Goal: Task Accomplishment & Management: Use online tool/utility

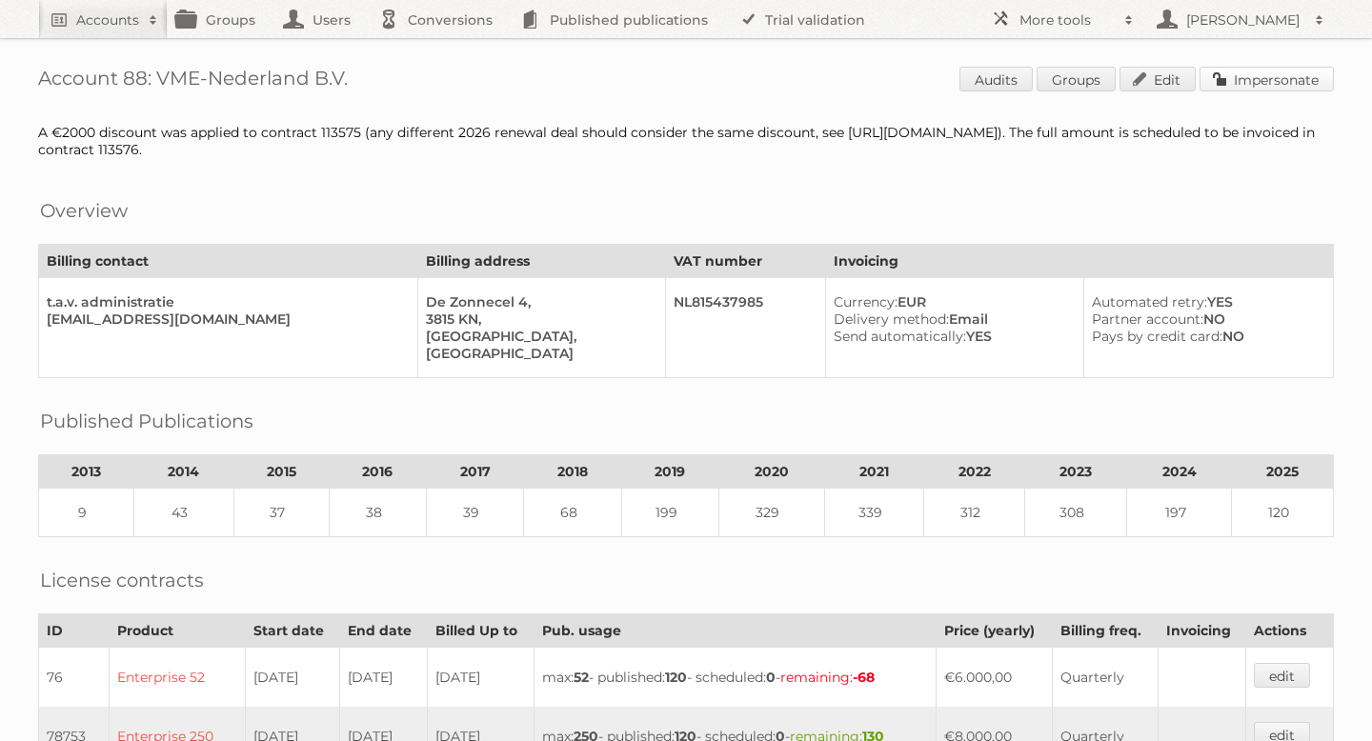
click at [1246, 69] on link "Impersonate" at bounding box center [1267, 79] width 134 height 25
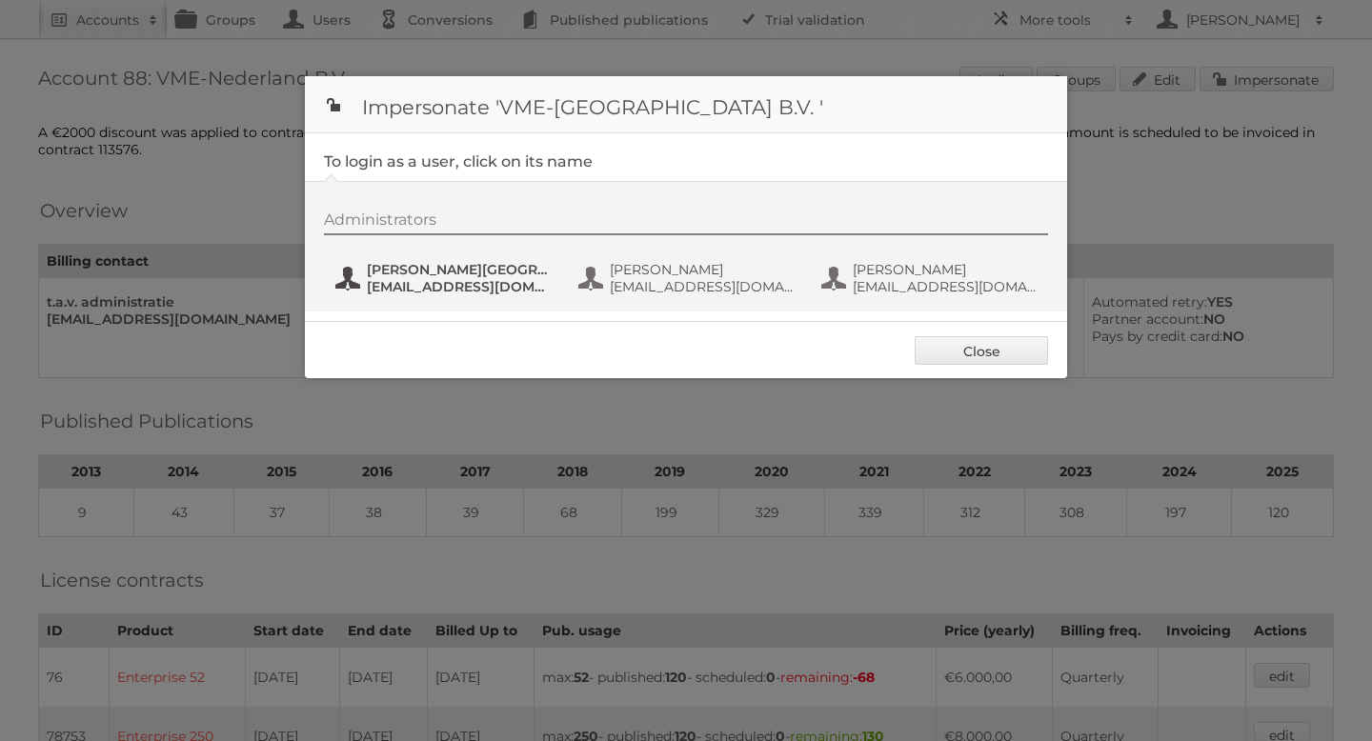
click at [473, 281] on span "[EMAIL_ADDRESS][DOMAIN_NAME]" at bounding box center [459, 286] width 185 height 17
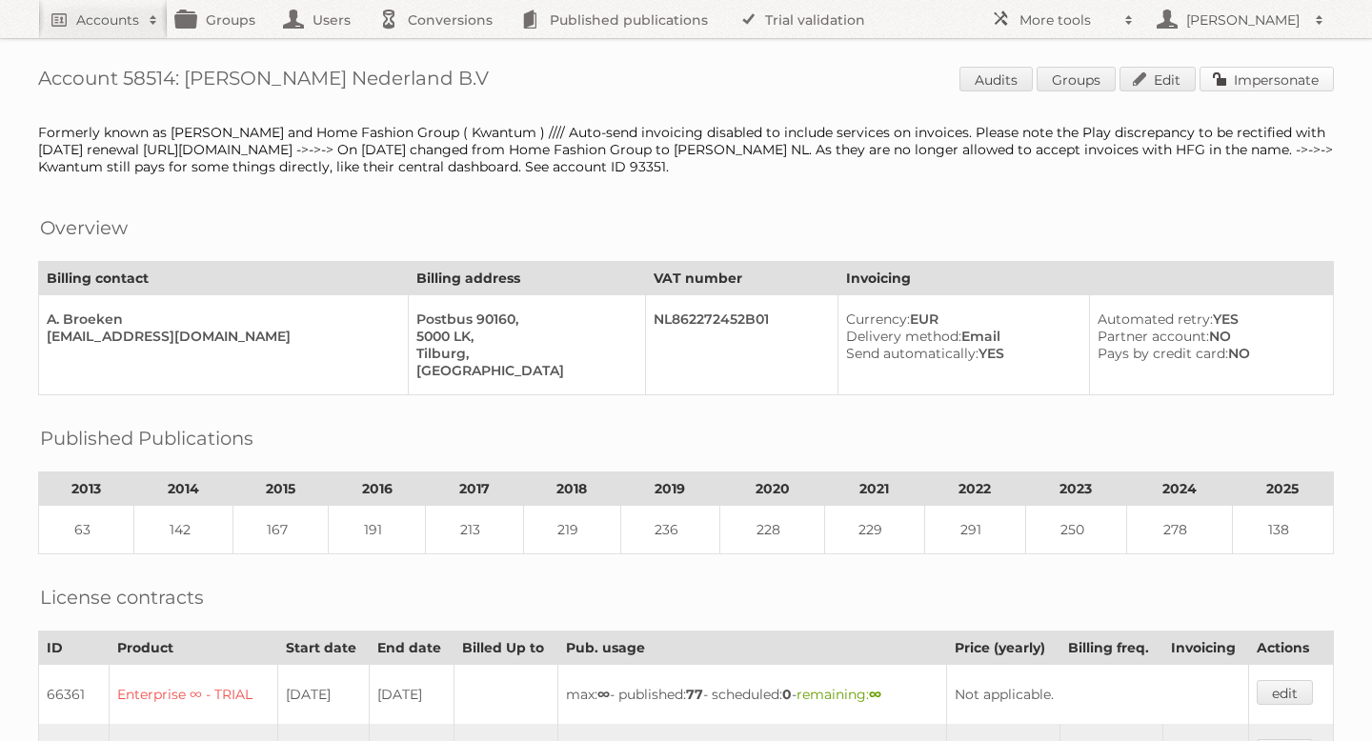
click at [1289, 71] on link "Impersonate" at bounding box center [1267, 79] width 134 height 25
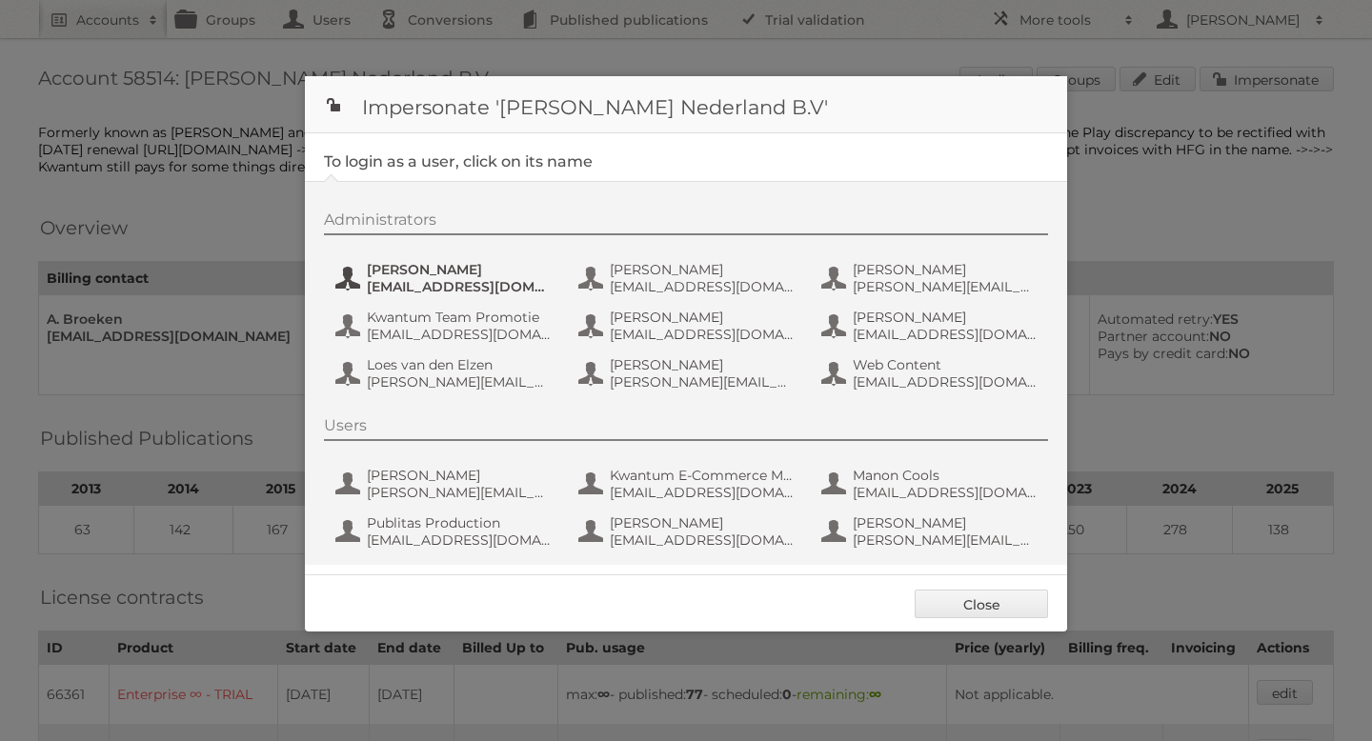
click at [492, 271] on span "Amber Guiking" at bounding box center [459, 269] width 185 height 17
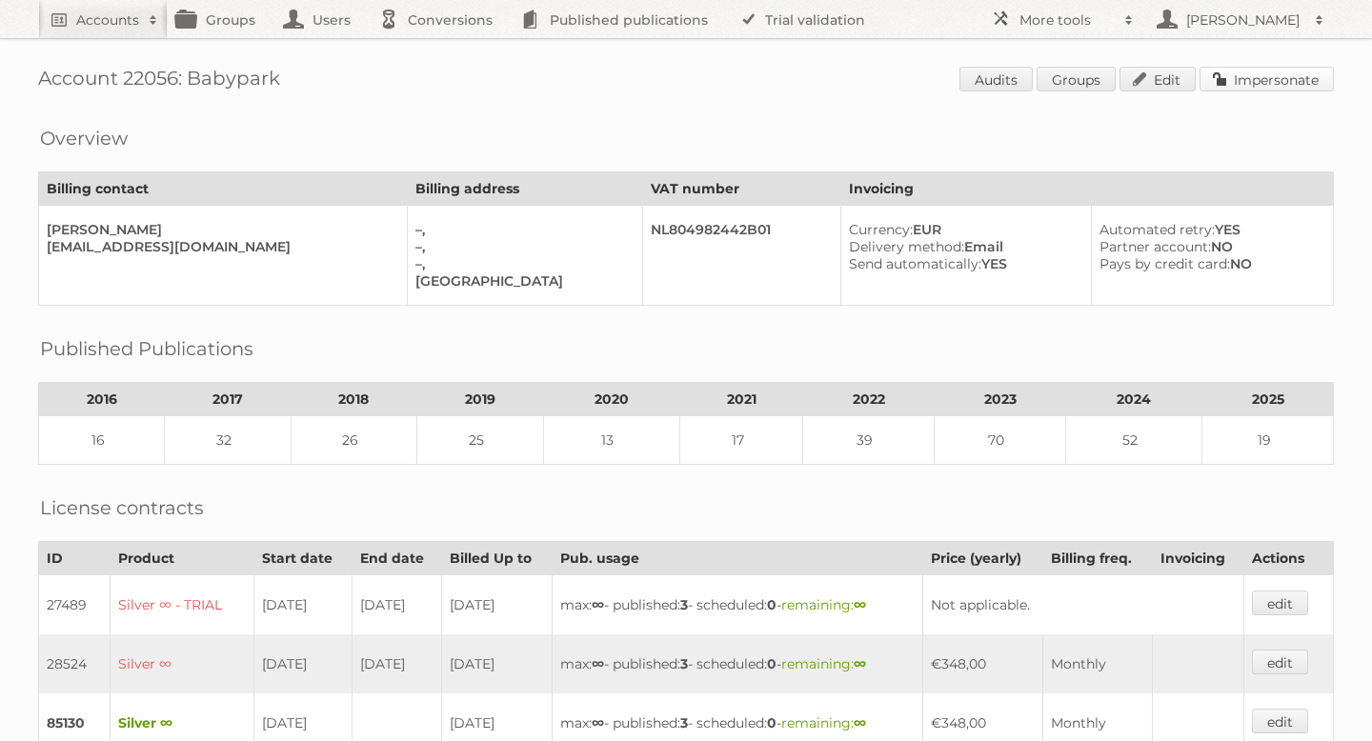
click at [1281, 80] on link "Impersonate" at bounding box center [1267, 79] width 134 height 25
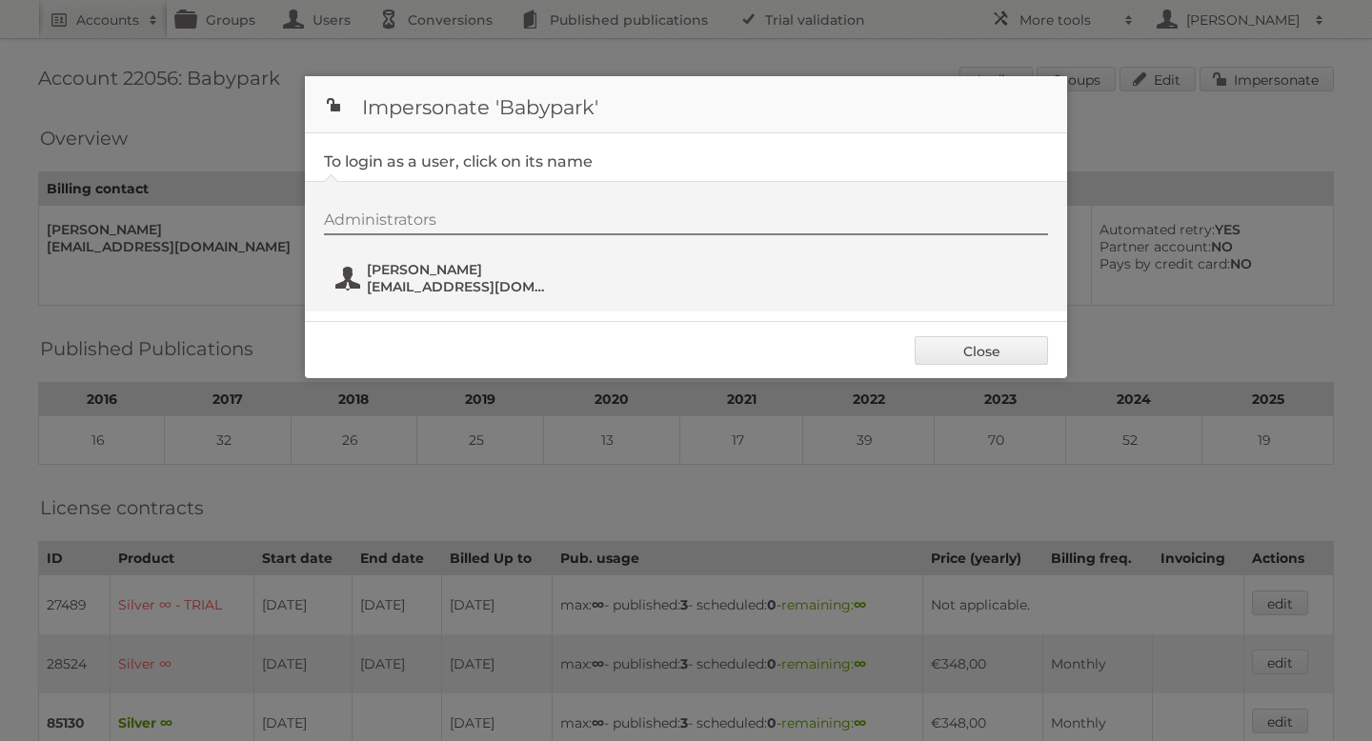
click at [425, 269] on span "Arie Timmer" at bounding box center [459, 269] width 185 height 17
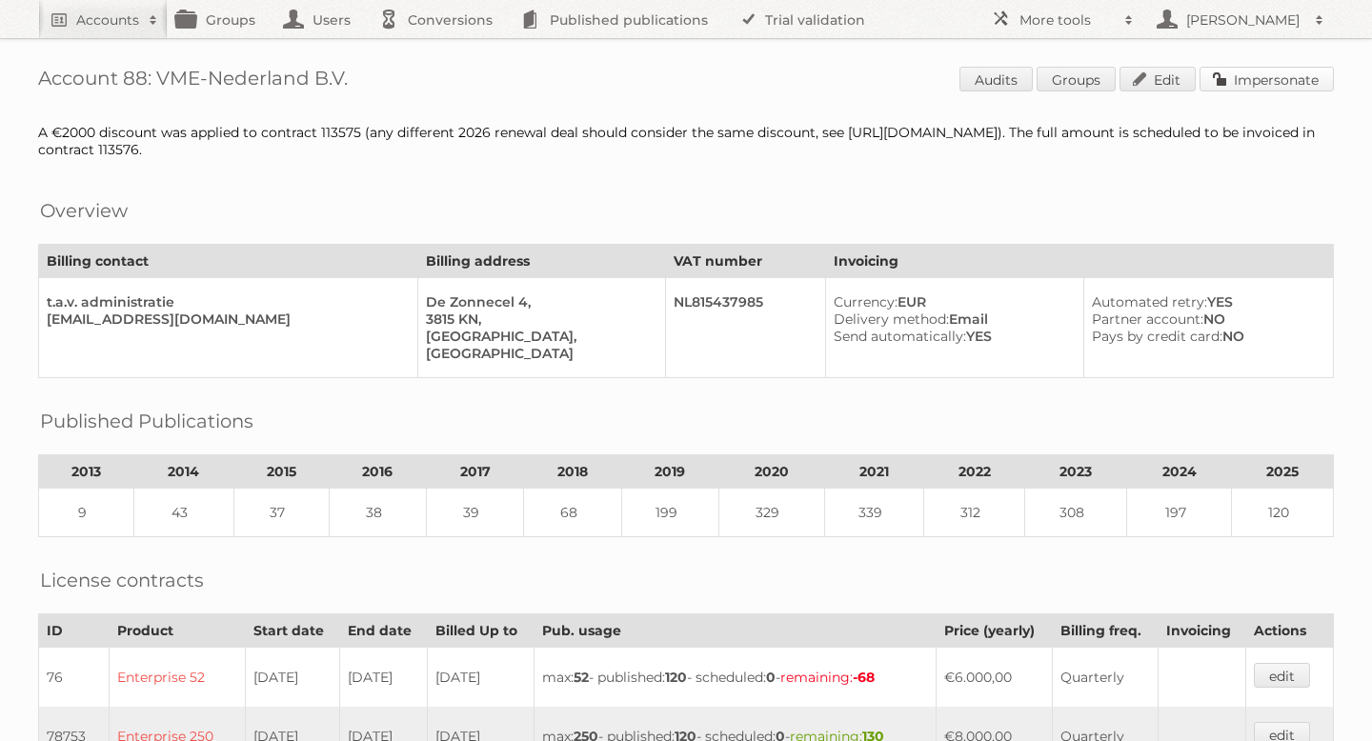
click at [1249, 74] on link "Impersonate" at bounding box center [1267, 79] width 134 height 25
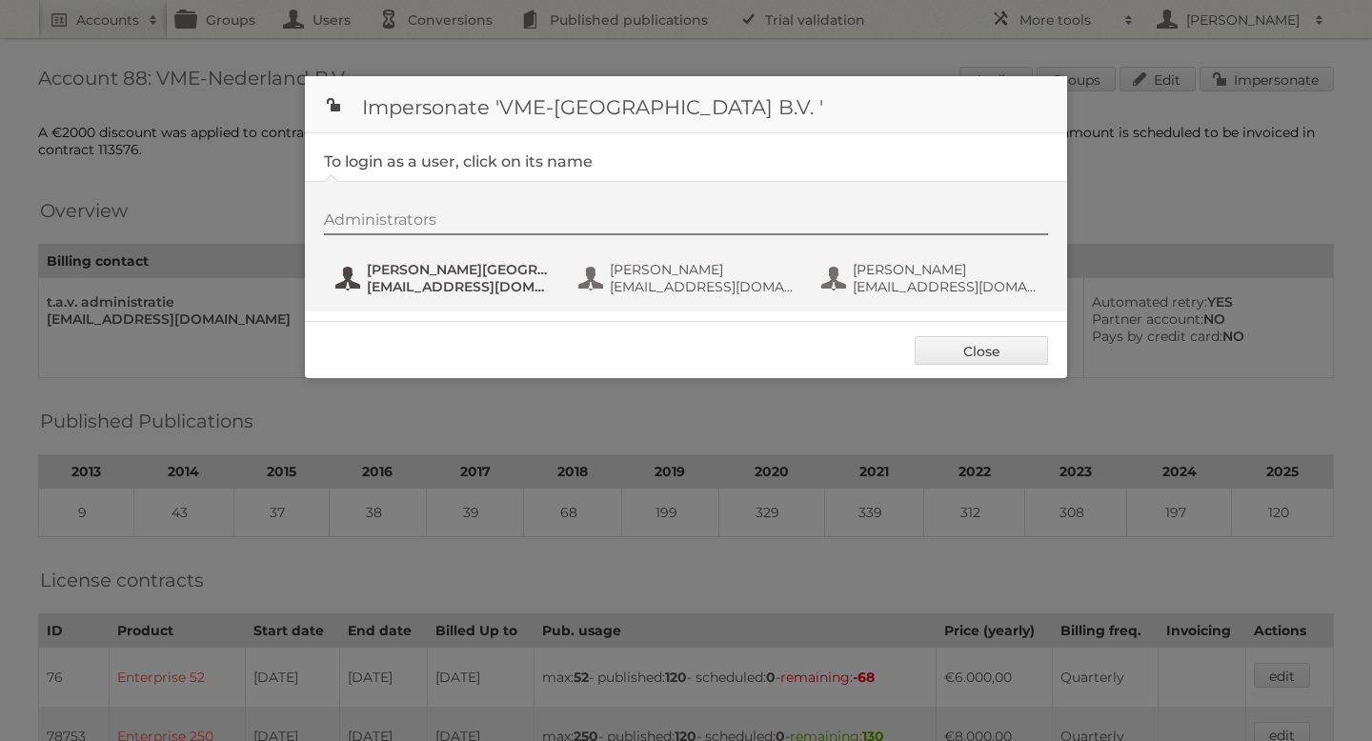
click at [396, 278] on span "[EMAIL_ADDRESS][DOMAIN_NAME]" at bounding box center [459, 286] width 185 height 17
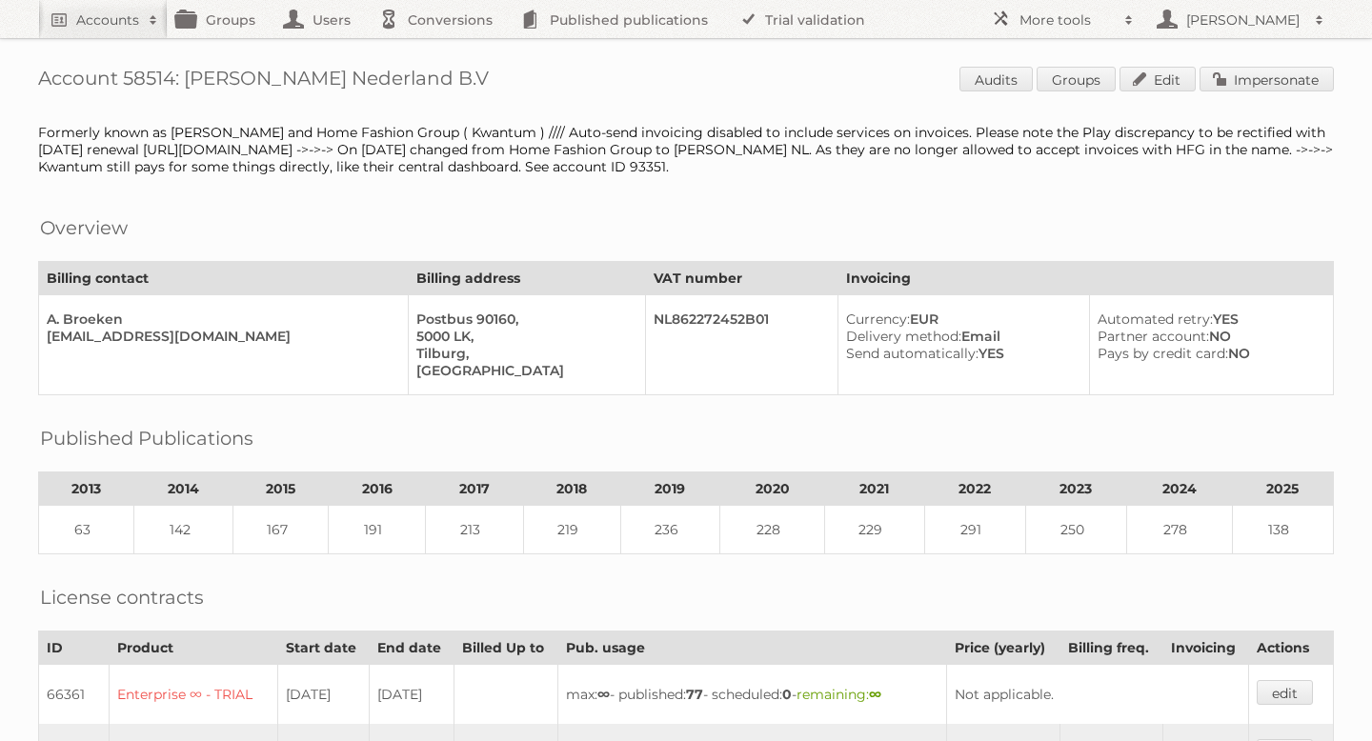
click at [1252, 92] on span "Audits Groups Edit Impersonate" at bounding box center [1147, 81] width 375 height 29
click at [1247, 88] on link "Impersonate" at bounding box center [1267, 79] width 134 height 25
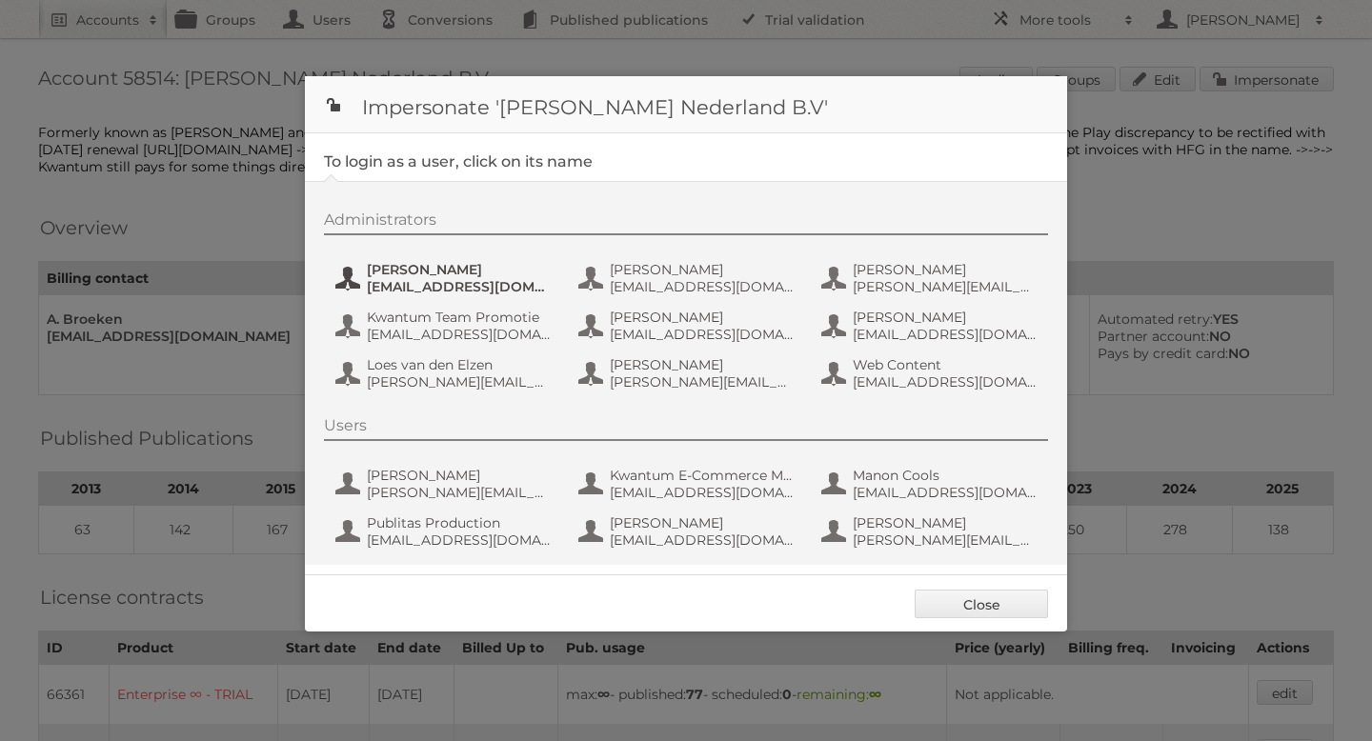
click at [456, 278] on span "aguiking@leenbakker.nl" at bounding box center [459, 286] width 185 height 17
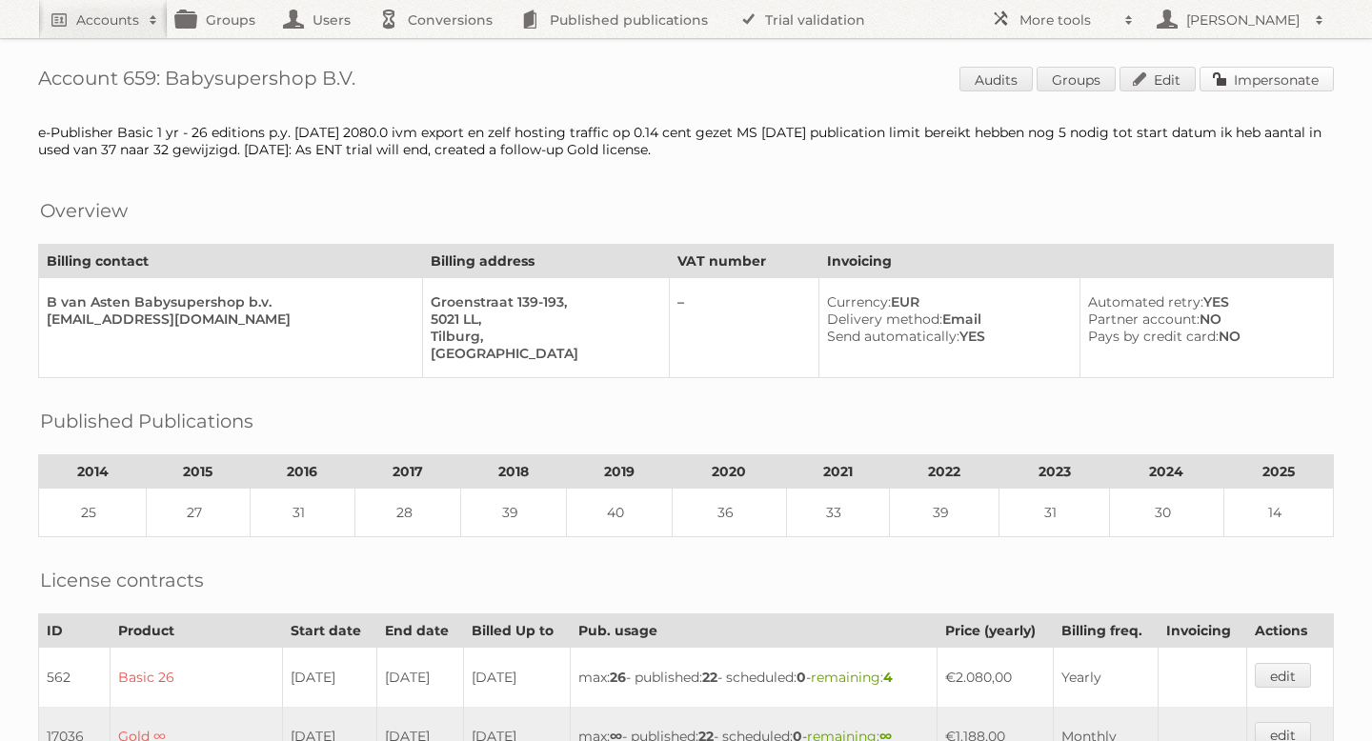
click at [1243, 79] on link "Impersonate" at bounding box center [1267, 79] width 134 height 25
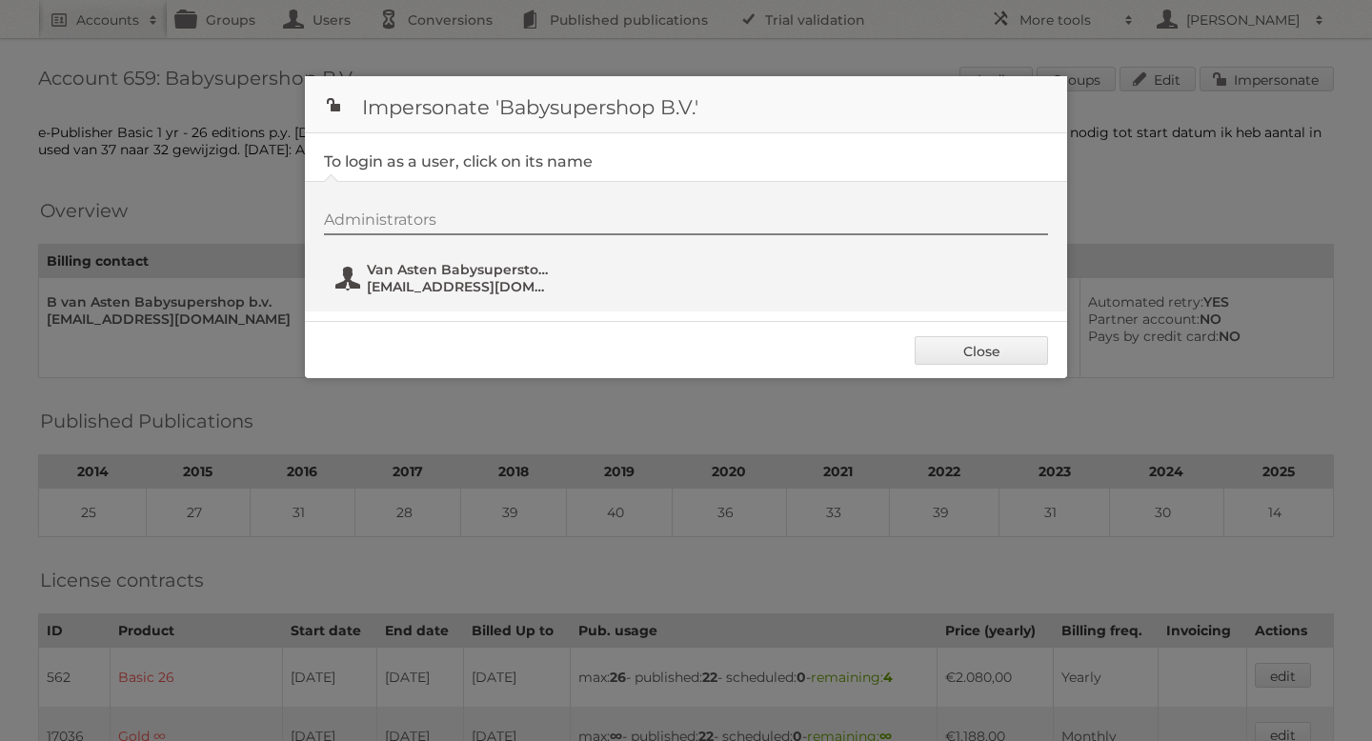
click at [496, 275] on span "Van Asten Babysuperstore" at bounding box center [459, 269] width 185 height 17
